Goal: Task Accomplishment & Management: Manage account settings

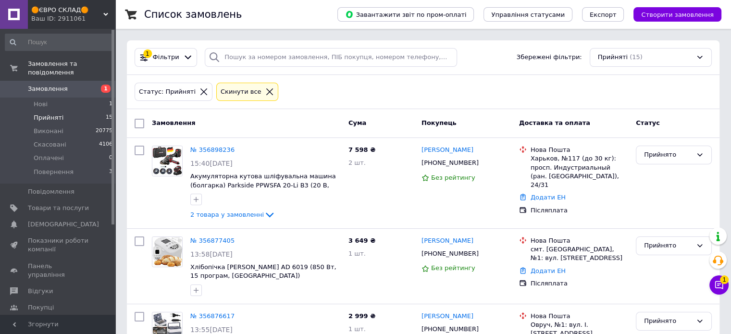
click at [53, 113] on span "Прийняті" at bounding box center [49, 117] width 30 height 9
drag, startPoint x: 52, startPoint y: 109, endPoint x: 409, endPoint y: 102, distance: 357.1
click at [54, 113] on span "Прийняті" at bounding box center [49, 117] width 30 height 9
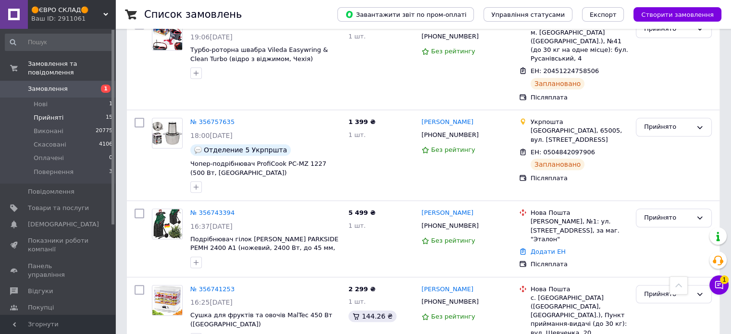
scroll to position [938, 0]
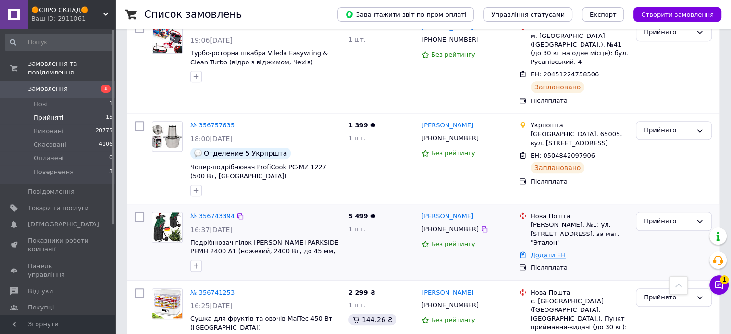
click at [555, 251] on link "Додати ЕН" at bounding box center [548, 254] width 35 height 7
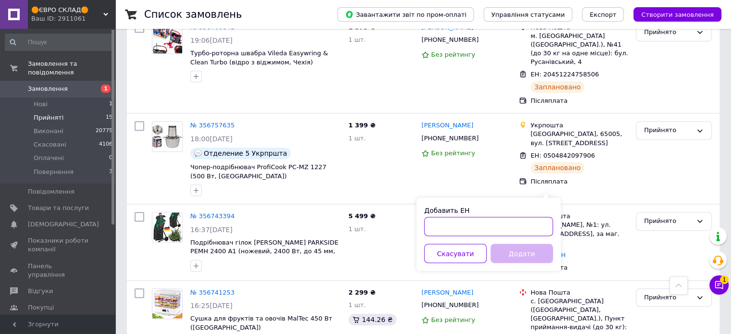
click at [491, 222] on input "Добавить ЕН" at bounding box center [488, 226] width 129 height 19
paste input "20451224820124"
type input "20451224820124"
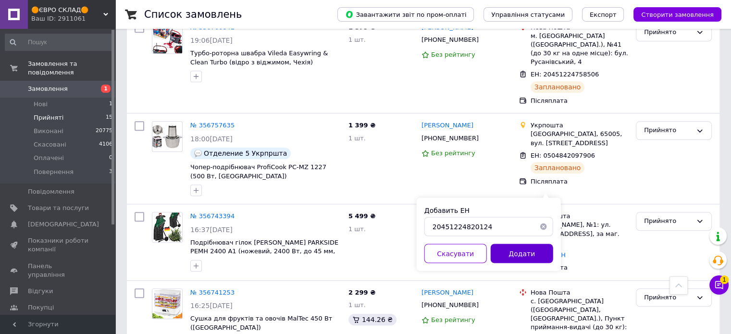
click at [521, 256] on button "Додати" at bounding box center [522, 253] width 62 height 19
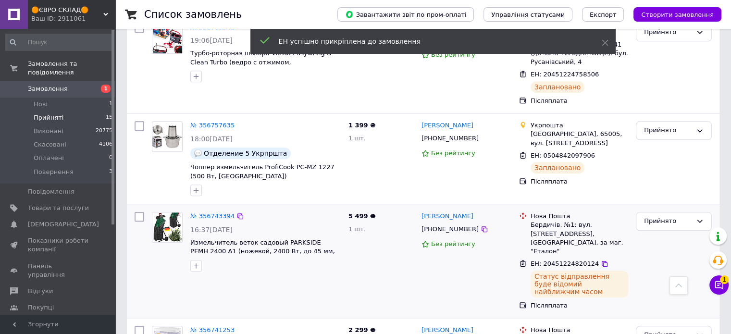
click at [446, 225] on span "[PHONE_NUMBER]" at bounding box center [449, 228] width 57 height 7
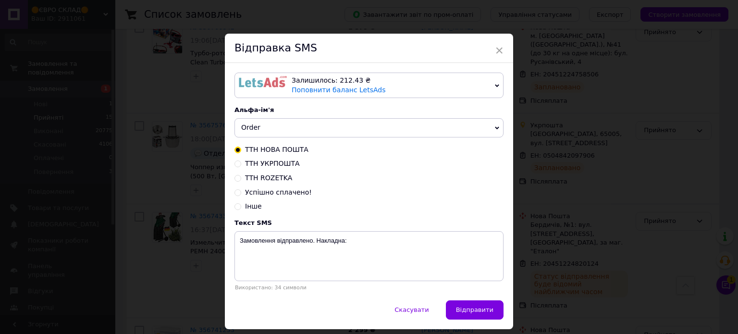
click at [256, 130] on span "Order" at bounding box center [250, 128] width 19 height 8
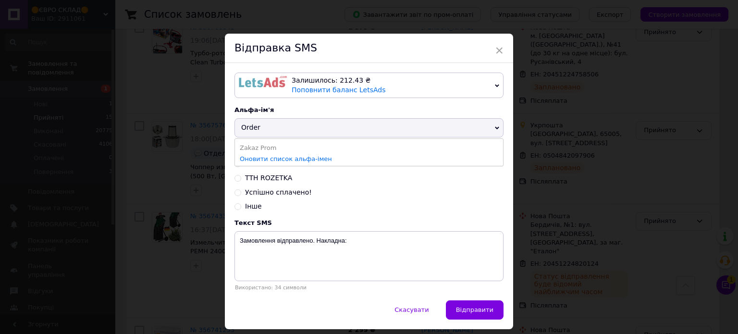
click at [260, 149] on li "Zakaz Prom" at bounding box center [369, 147] width 268 height 13
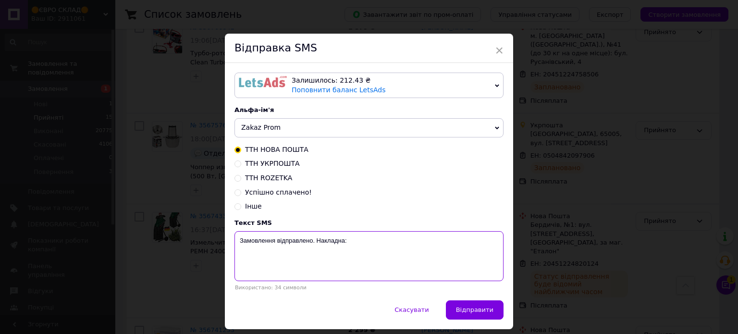
click at [381, 245] on textarea "Замовлення відправлено. Накладна:" at bounding box center [369, 256] width 269 height 50
paste textarea "20451224820124"
type textarea "Замовлення відправлено. Накладна: 20451224820124"
click at [473, 313] on span "Відправити" at bounding box center [474, 309] width 37 height 7
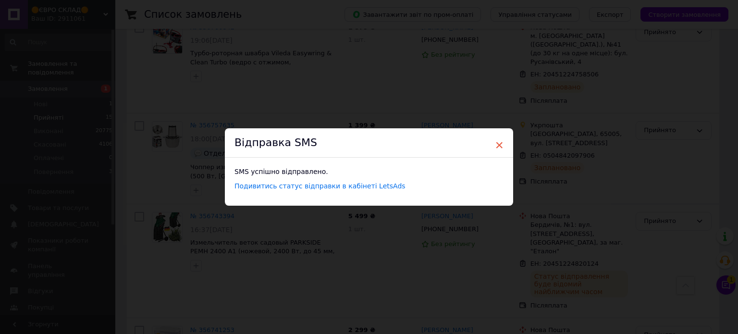
click at [499, 143] on span "×" at bounding box center [499, 145] width 9 height 16
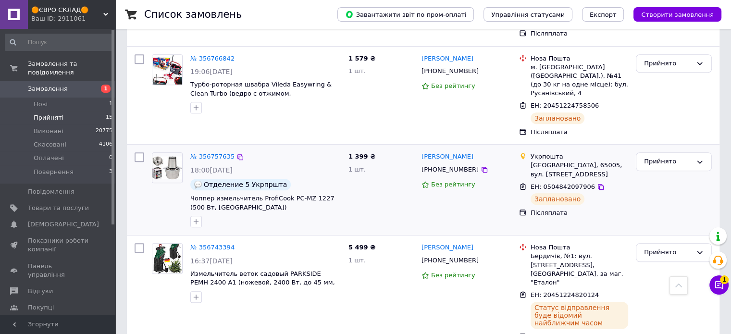
scroll to position [890, 0]
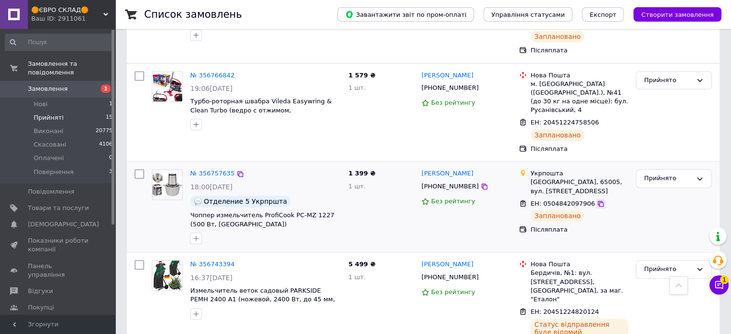
click at [598, 201] on icon at bounding box center [601, 204] width 6 height 6
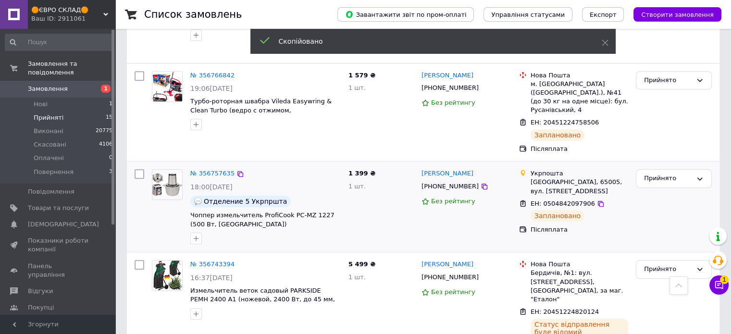
click at [450, 183] on span "[PHONE_NUMBER]" at bounding box center [449, 186] width 57 height 7
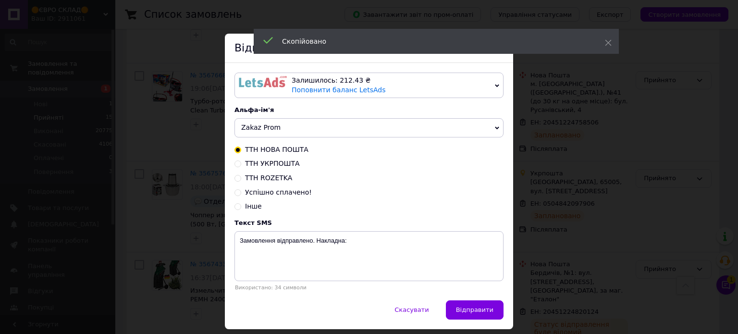
drag, startPoint x: 236, startPoint y: 163, endPoint x: 263, endPoint y: 176, distance: 29.4
click at [236, 164] on input "ТТН УКРПОШТА" at bounding box center [238, 163] width 7 height 7
radio input "true"
radio input "false"
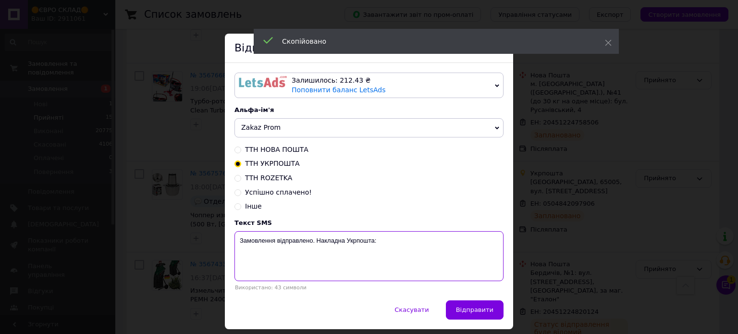
click at [436, 245] on textarea "Замовлення відправлено. Накладна Укрпошта:" at bounding box center [369, 256] width 269 height 50
paste textarea "0504842097906"
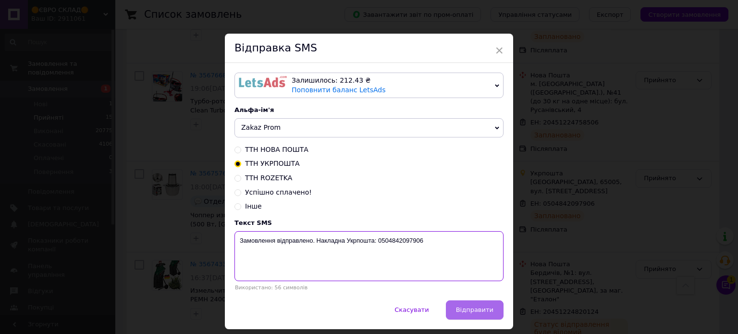
type textarea "Замовлення відправлено. Накладна Укрпошта: 0504842097906"
click at [477, 308] on span "Відправити" at bounding box center [474, 309] width 37 height 7
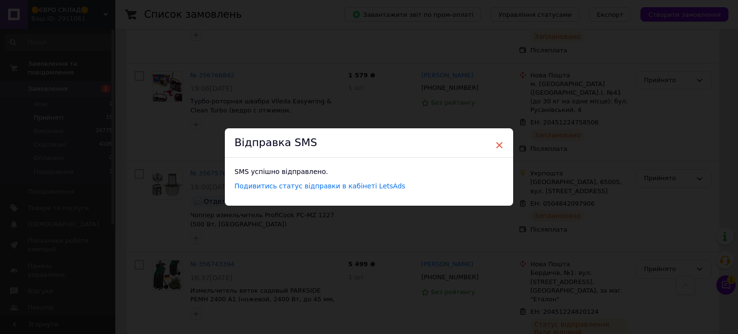
click at [499, 144] on span "×" at bounding box center [499, 145] width 9 height 16
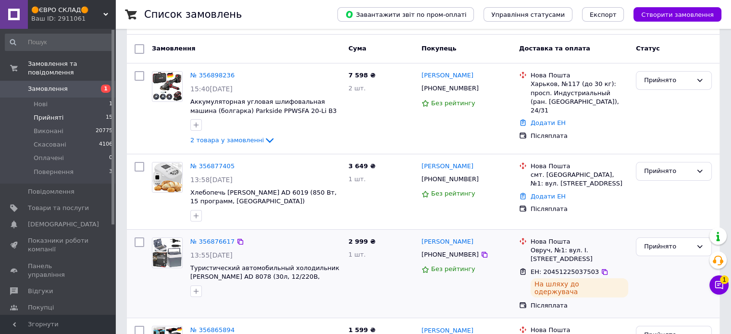
scroll to position [73, 0]
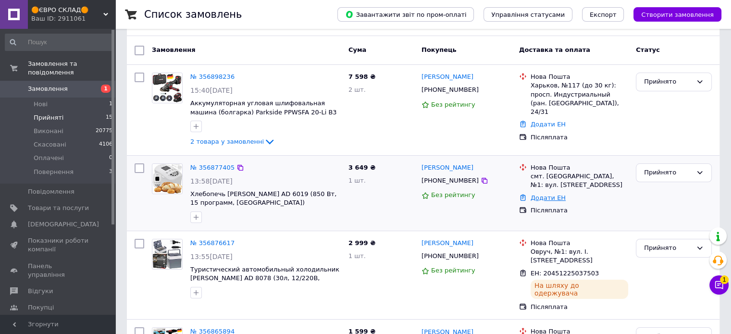
click at [536, 198] on link "Додати ЕН" at bounding box center [548, 197] width 35 height 7
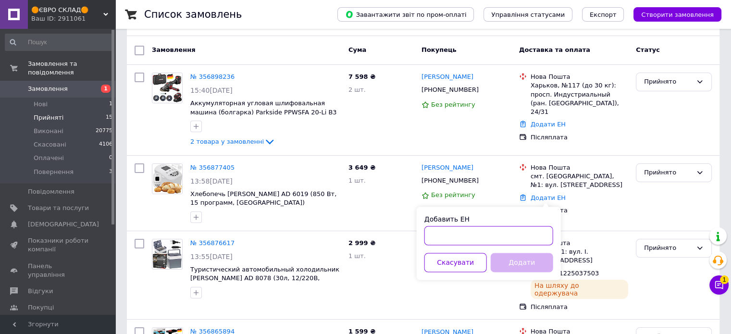
drag, startPoint x: 493, startPoint y: 227, endPoint x: 493, endPoint y: 232, distance: 5.3
click at [493, 230] on input "Добавить ЕН" at bounding box center [488, 235] width 129 height 19
paste input "20451225037070"
type input "20451225037070"
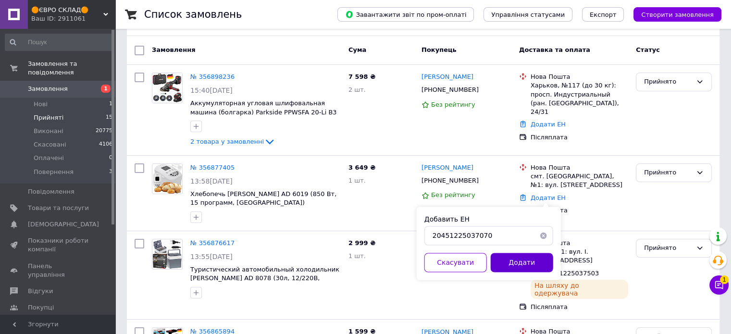
click at [521, 258] on button "Додати" at bounding box center [522, 262] width 62 height 19
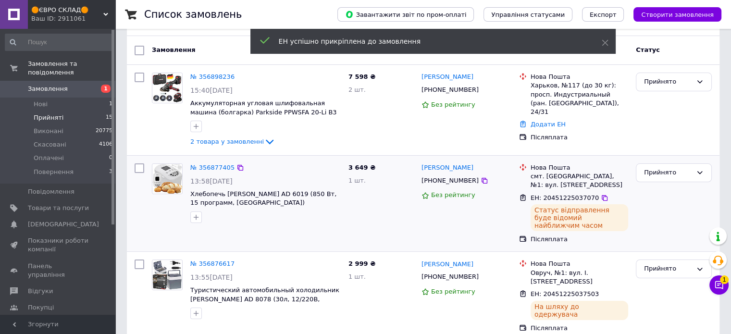
click at [449, 178] on span "[PHONE_NUMBER]" at bounding box center [449, 180] width 57 height 7
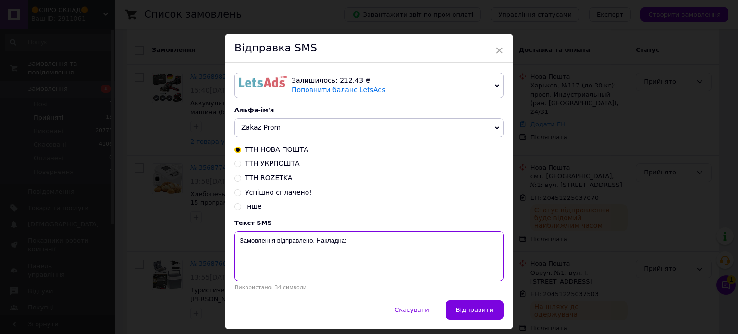
drag, startPoint x: 375, startPoint y: 248, endPoint x: 363, endPoint y: 247, distance: 12.0
click at [376, 247] on textarea "Замовлення відправлено. Накладна:" at bounding box center [369, 256] width 269 height 50
paste textarea "20451225037070"
type textarea "Замовлення відправлено. Накладна: 20451225037070"
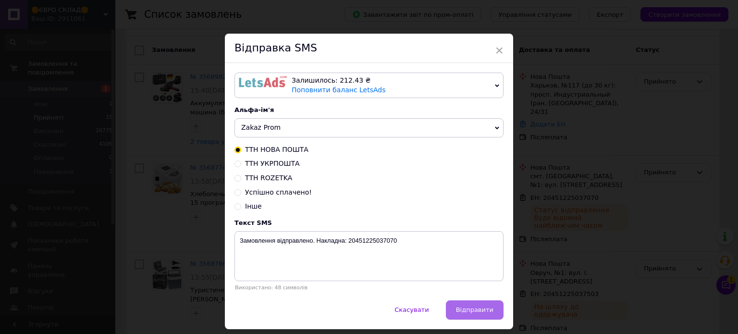
click at [477, 306] on button "Відправити" at bounding box center [475, 309] width 58 height 19
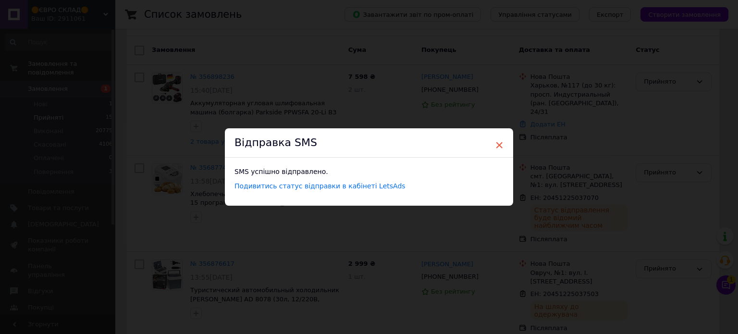
click at [498, 142] on span "×" at bounding box center [499, 145] width 9 height 16
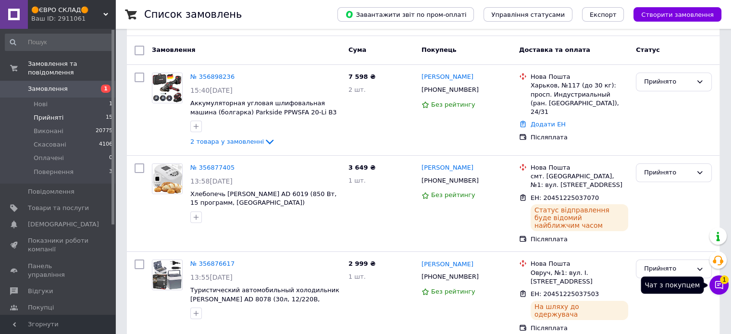
click at [722, 282] on span "1" at bounding box center [724, 279] width 9 height 9
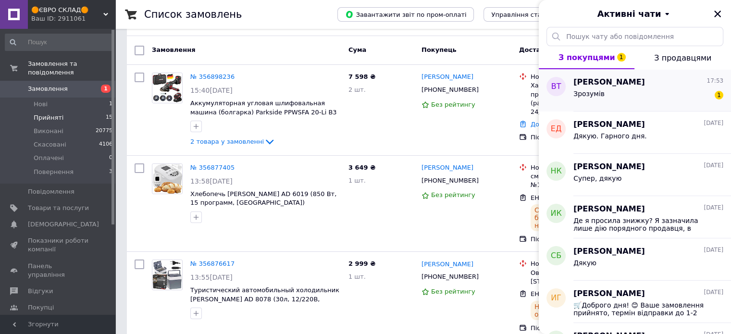
click at [607, 88] on div "Зрозумів 1" at bounding box center [648, 95] width 150 height 15
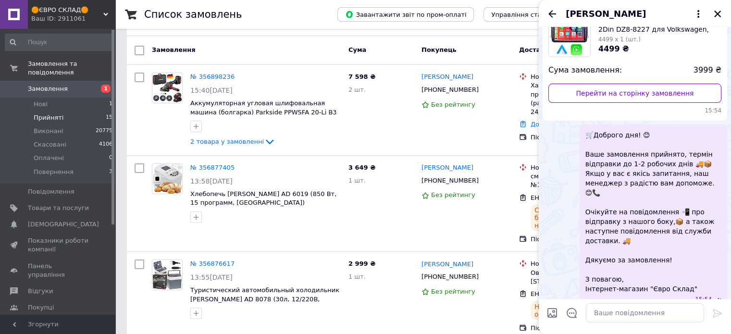
scroll to position [0, 0]
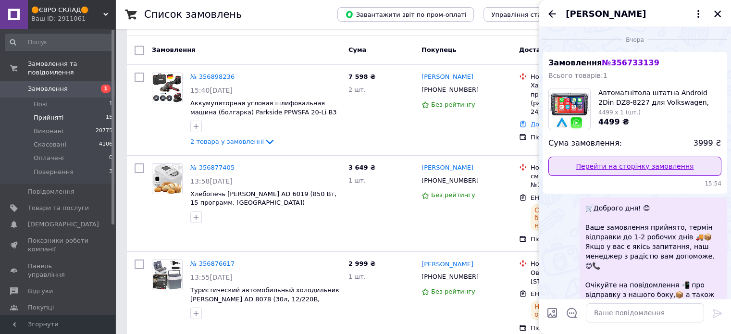
click at [638, 164] on link "Перейти на сторінку замовлення" at bounding box center [634, 166] width 173 height 19
click at [715, 14] on icon "Закрити" at bounding box center [717, 14] width 9 height 9
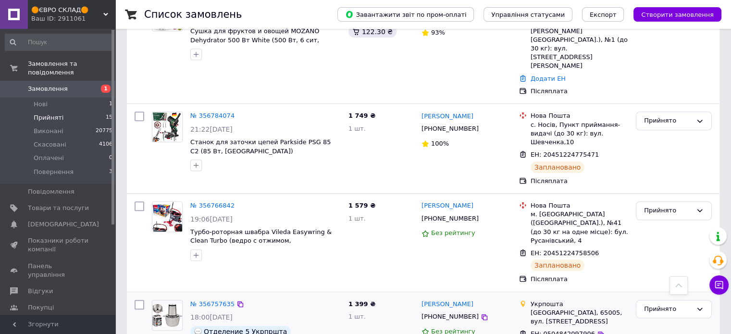
scroll to position [842, 0]
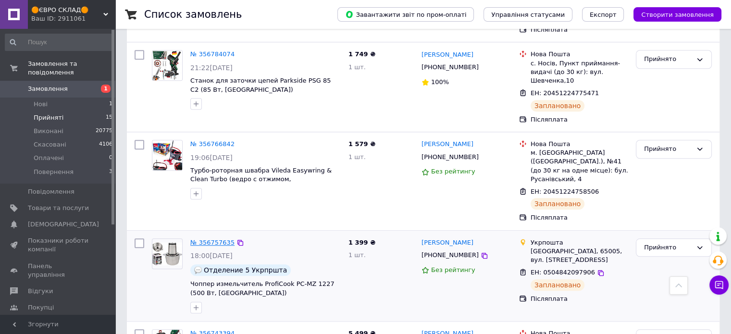
click at [215, 239] on link "№ 356757635" at bounding box center [212, 242] width 44 height 7
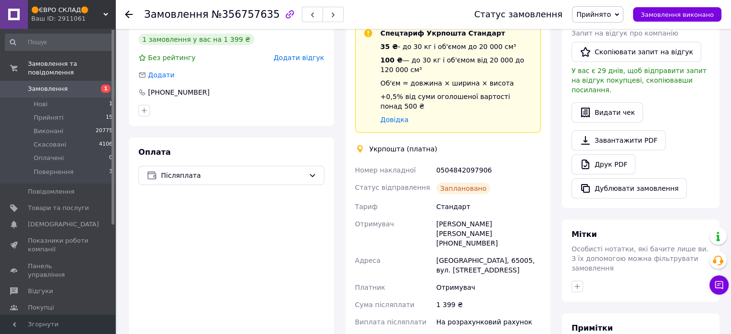
scroll to position [240, 0]
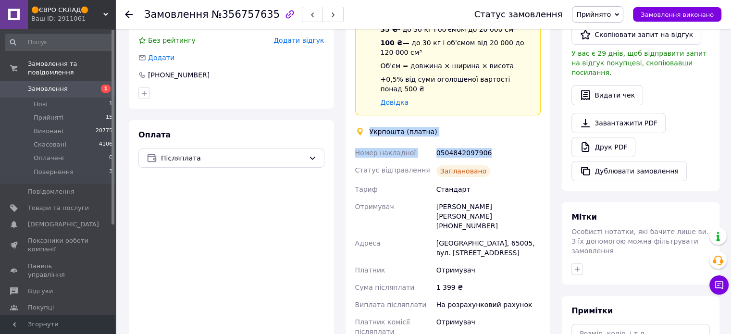
drag, startPoint x: 487, startPoint y: 136, endPoint x: 365, endPoint y: 111, distance: 124.6
click at [365, 111] on div "Доставка Редагувати Спецтариф Укрпошта Стандарт 35 ₴ - до 30 кг і об'ємом до 20…" at bounding box center [448, 193] width 186 height 418
copy div "Укрпошта (платна) Номер накладної 0504842097906"
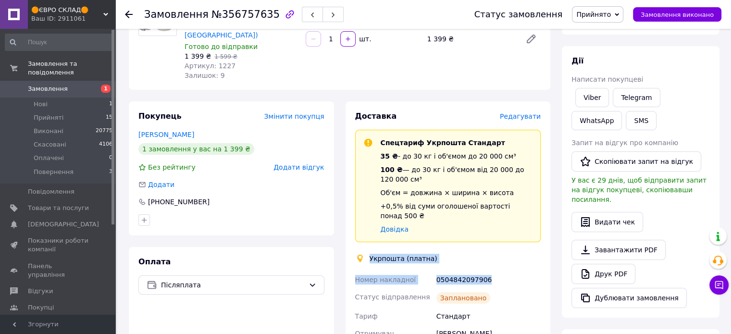
scroll to position [48, 0]
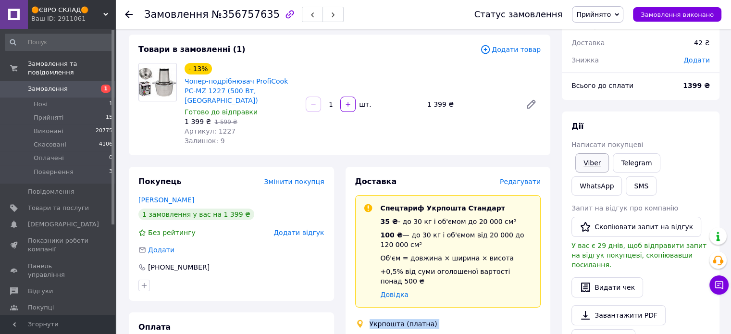
click at [583, 161] on link "Viber" at bounding box center [592, 162] width 34 height 19
click at [42, 85] on span "Замовлення" at bounding box center [48, 89] width 40 height 9
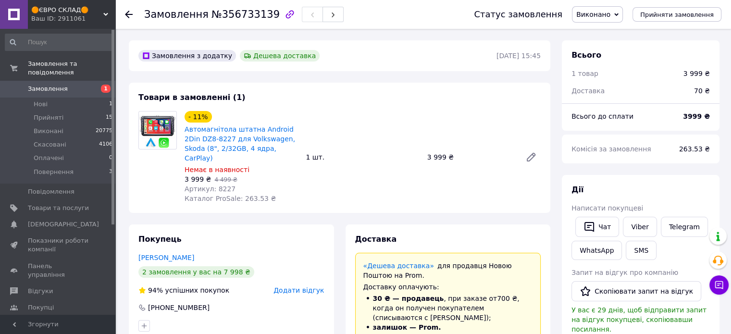
scroll to position [12, 0]
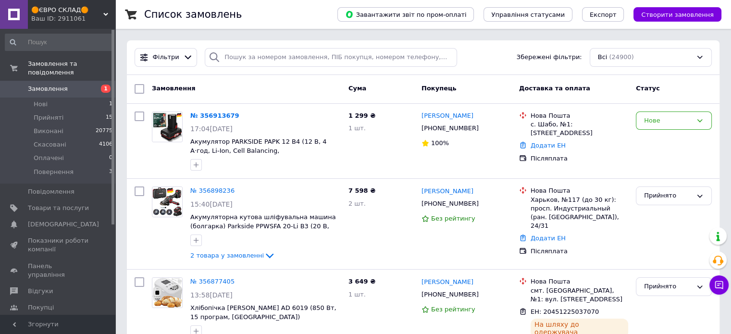
click at [53, 85] on span "Замовлення" at bounding box center [48, 89] width 40 height 9
